Goal: Obtain resource: Download file/media

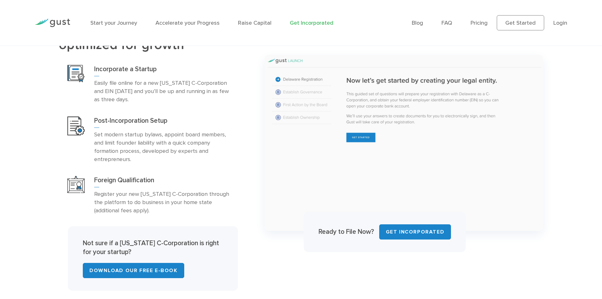
scroll to position [347, 0]
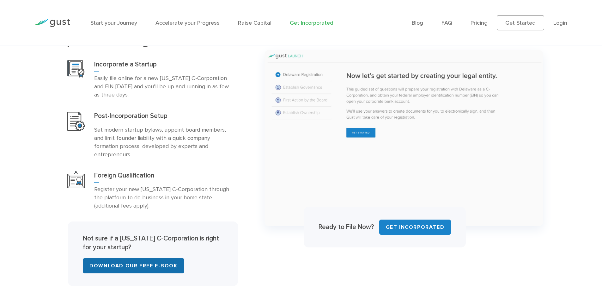
click at [152, 264] on link "Download Our Free E-Book" at bounding box center [133, 265] width 101 height 15
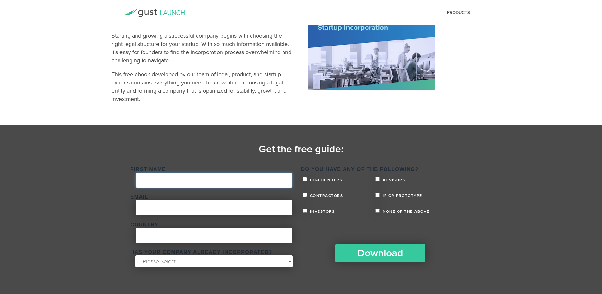
click at [221, 173] on input "First Name *" at bounding box center [214, 179] width 157 height 15
click at [234, 216] on div "Email *" at bounding box center [213, 205] width 167 height 21
